Goal: Transaction & Acquisition: Subscribe to service/newsletter

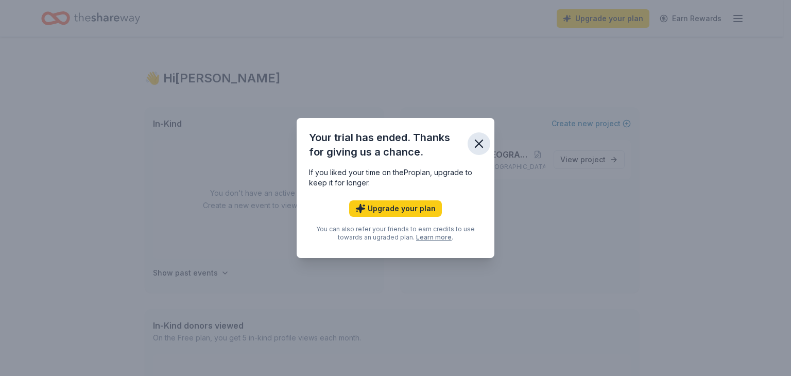
click at [474, 143] on icon "button" at bounding box center [479, 144] width 14 height 14
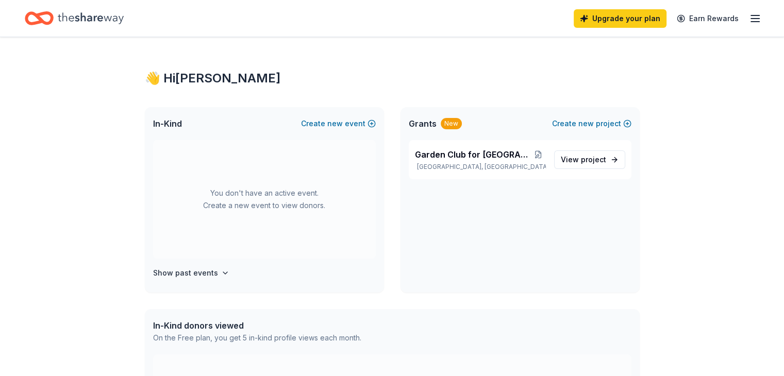
click at [742, 25] on div "Upgrade your plan Earn Rewards" at bounding box center [667, 18] width 188 height 24
click at [751, 22] on line "button" at bounding box center [755, 22] width 8 height 0
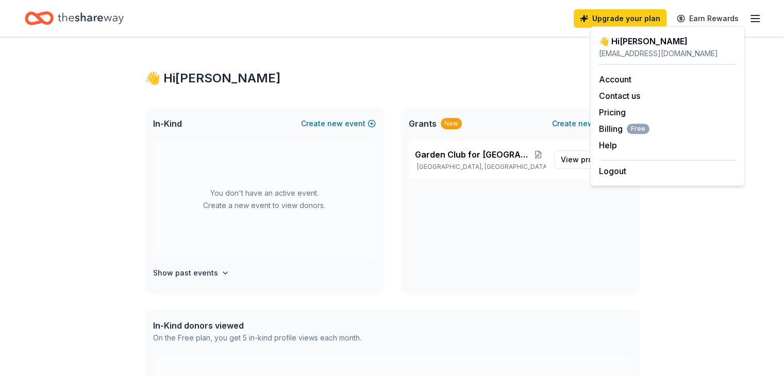
click at [751, 22] on line "button" at bounding box center [755, 22] width 8 height 0
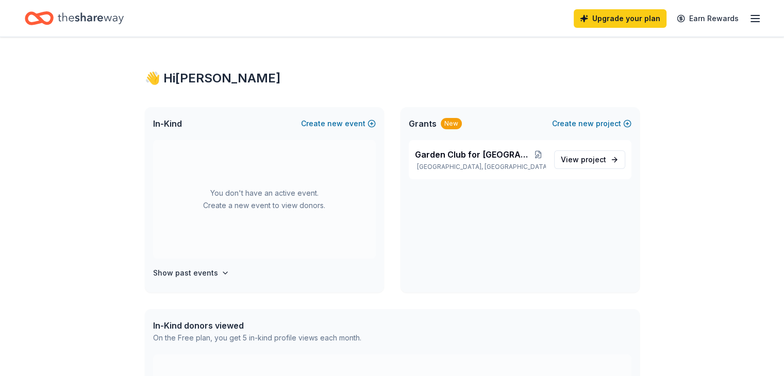
click at [751, 22] on line "button" at bounding box center [755, 22] width 8 height 0
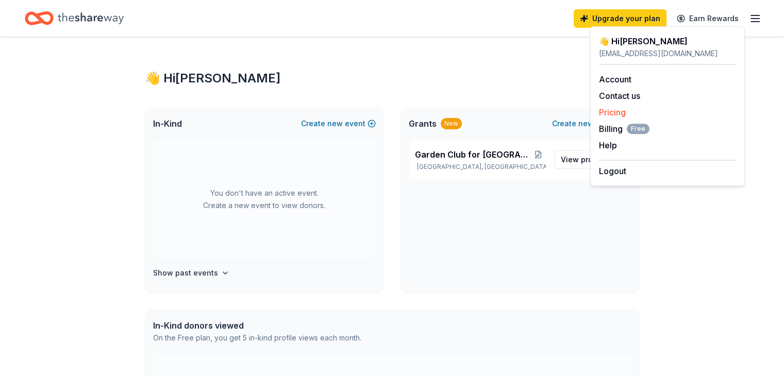
click at [601, 112] on link "Pricing" at bounding box center [612, 112] width 27 height 10
click at [604, 108] on link "Pricing" at bounding box center [612, 112] width 27 height 10
click at [450, 60] on div "👋 Hi [PERSON_NAME] In-Kind Create new event You don't have an active event. Cre…" at bounding box center [392, 327] width 528 height 581
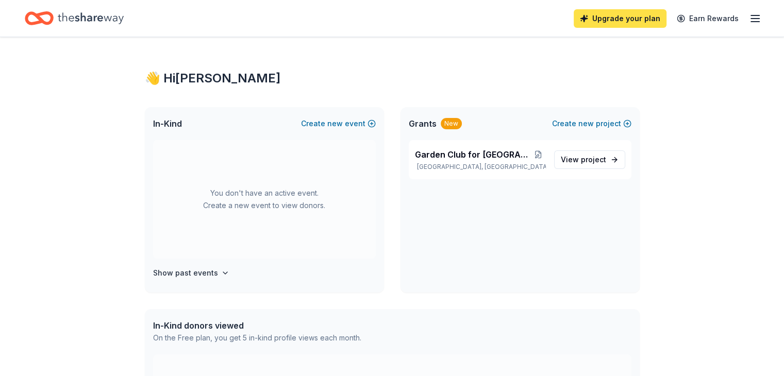
click at [589, 19] on link "Upgrade your plan" at bounding box center [619, 18] width 93 height 19
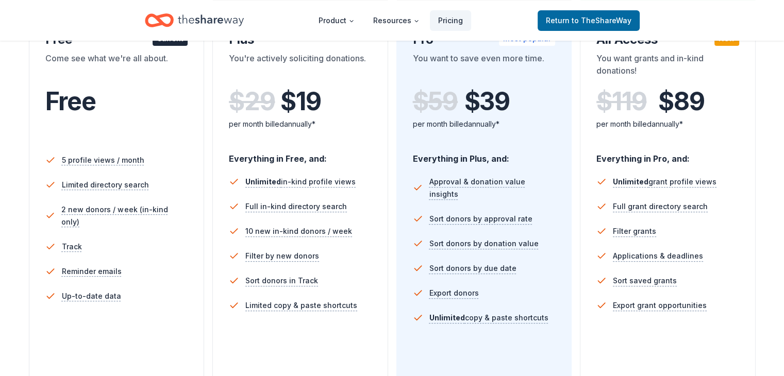
scroll to position [361, 0]
